Goal: Transaction & Acquisition: Purchase product/service

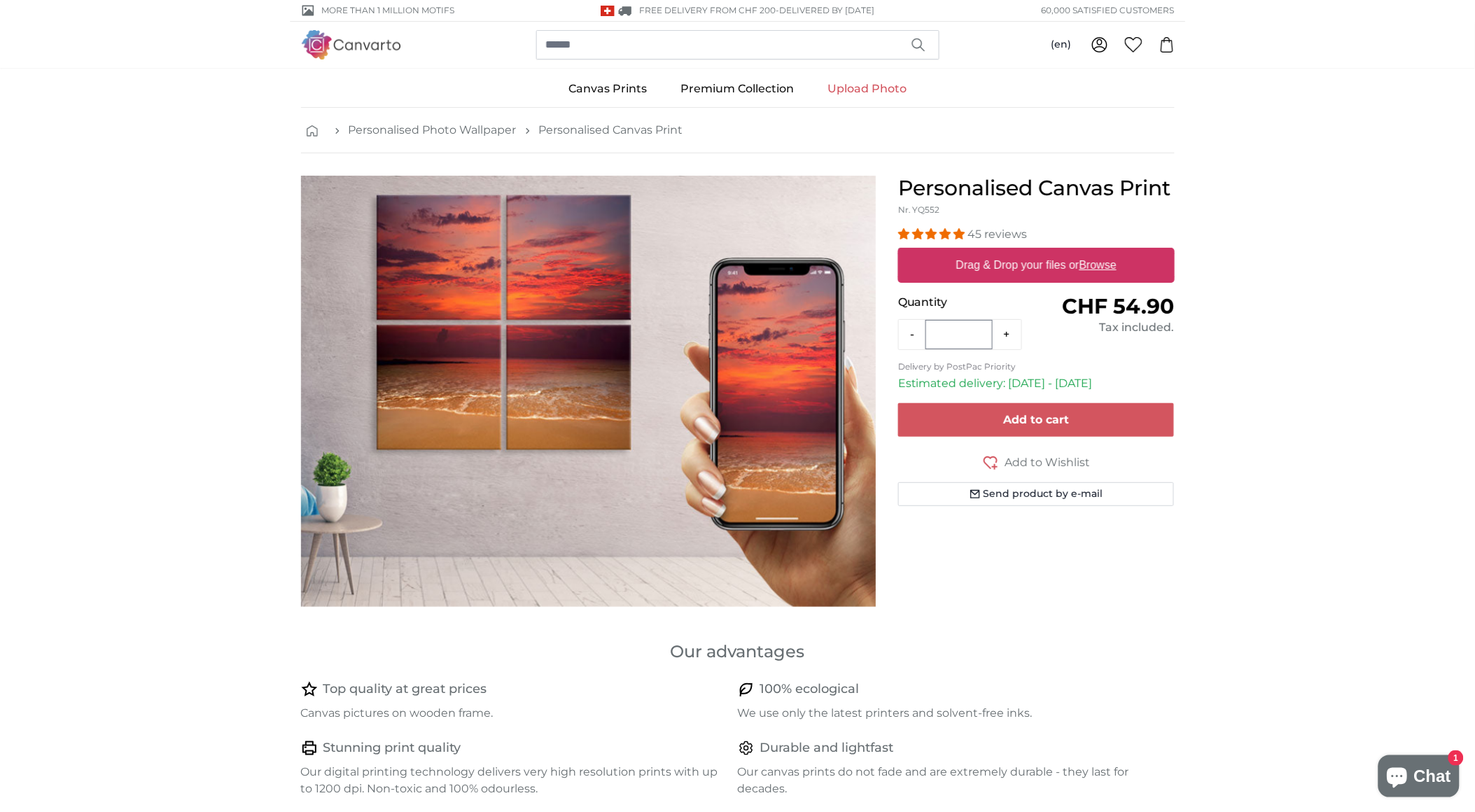
click at [1098, 270] on u "Browse" at bounding box center [1097, 264] width 37 height 12
click at [1098, 251] on input "Drag & Drop your files or Browse" at bounding box center [1036, 249] width 276 height 4
type input "**********"
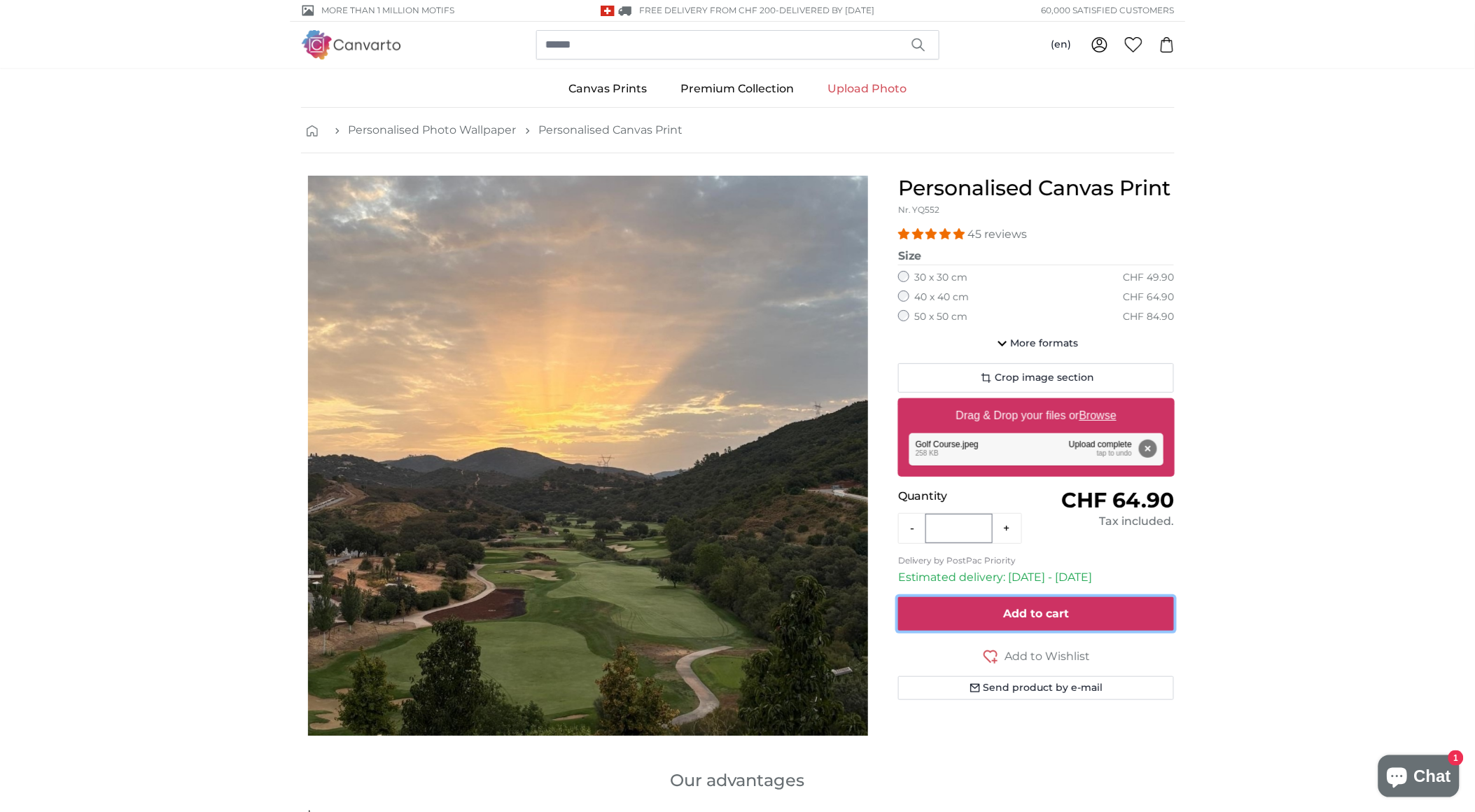
click at [1024, 621] on button "Add to cart" at bounding box center [1036, 613] width 276 height 34
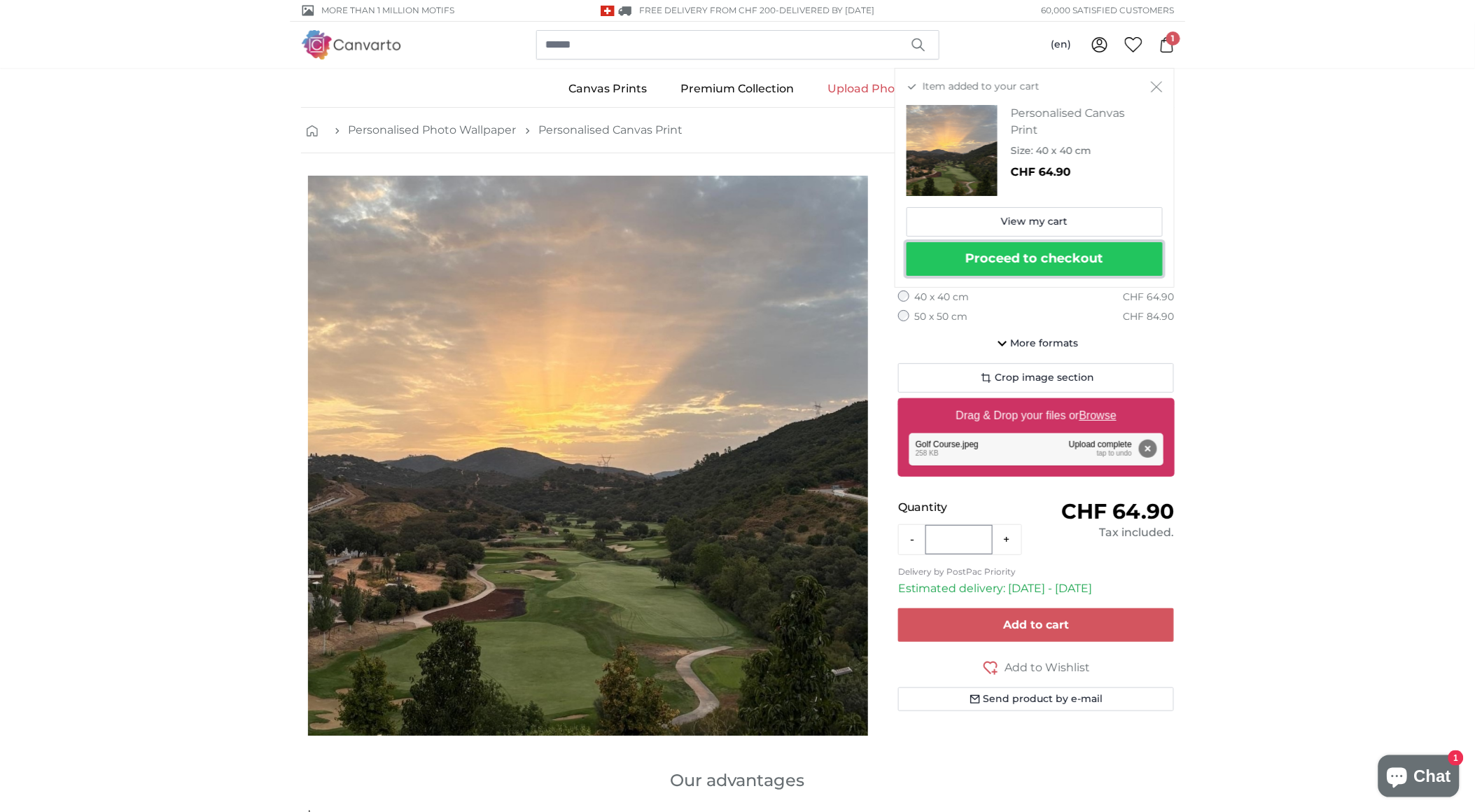
click at [992, 257] on button "Proceed to checkout" at bounding box center [1034, 259] width 256 height 34
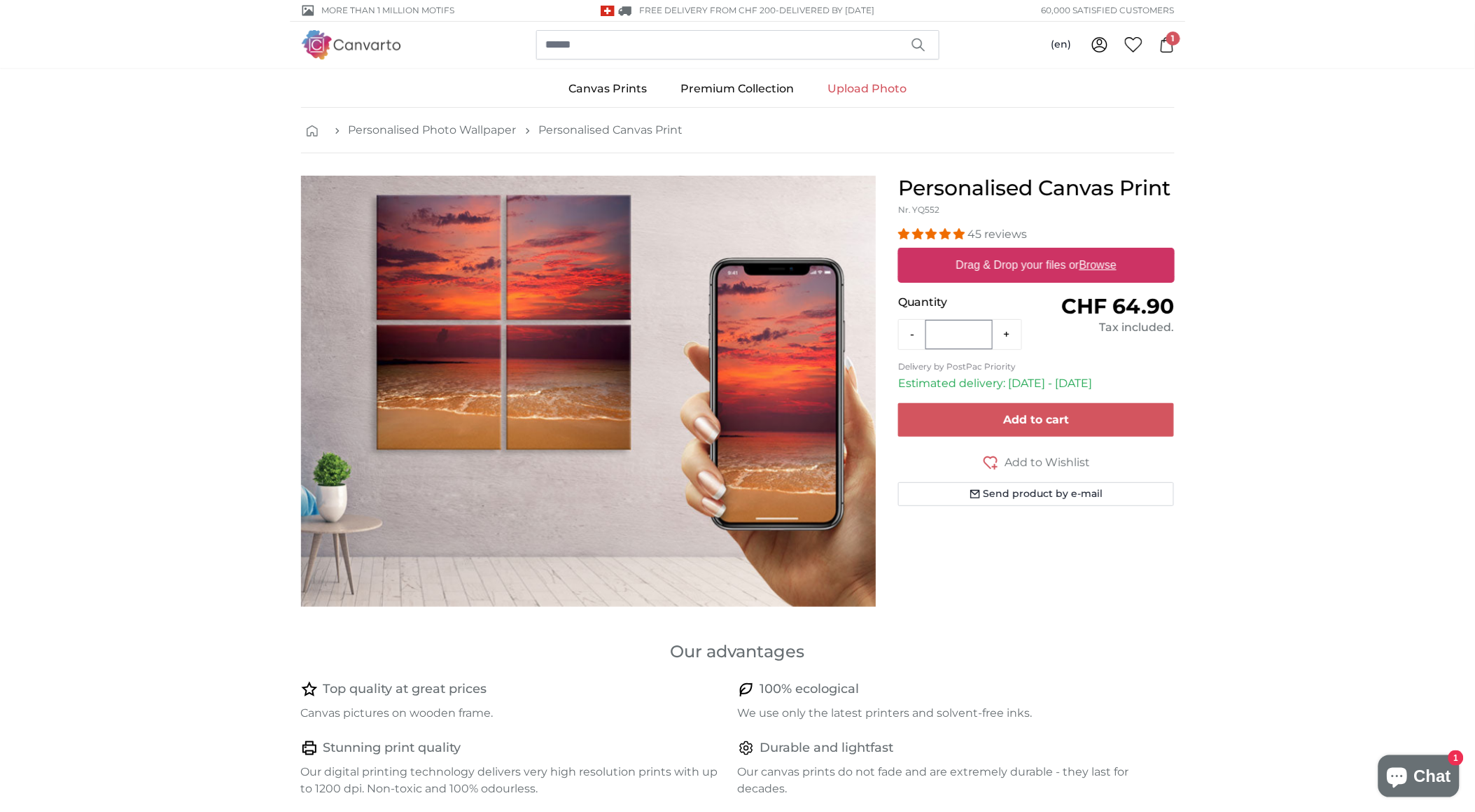
click at [1165, 43] on icon at bounding box center [1166, 44] width 15 height 15
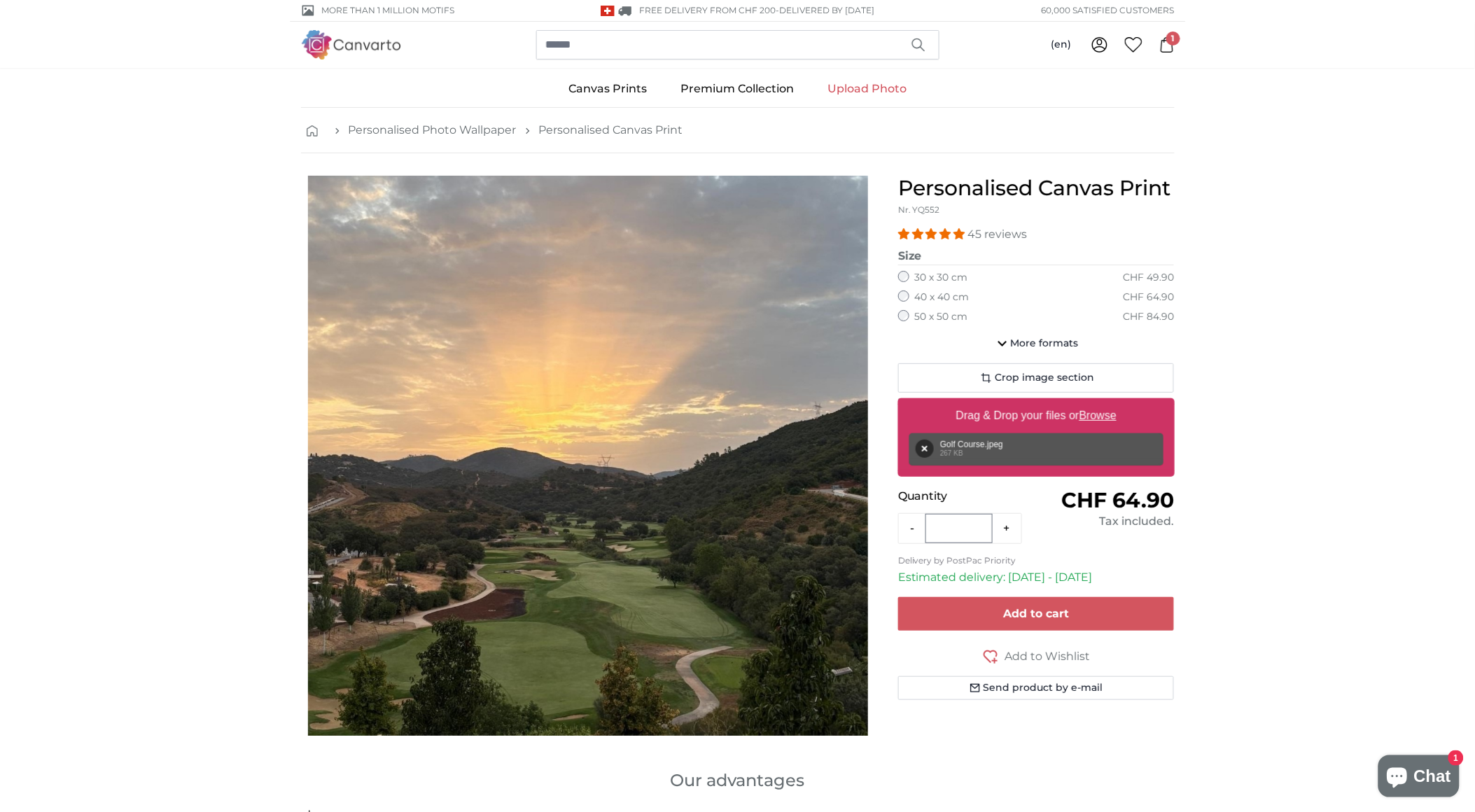
click at [1166, 44] on icon at bounding box center [1166, 44] width 15 height 15
